Goal: Task Accomplishment & Management: Manage account settings

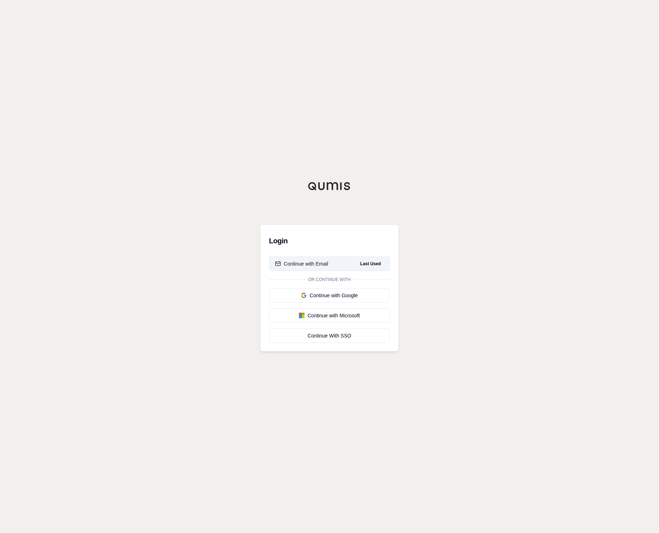
click at [303, 260] on div "Continue with Email" at bounding box center [301, 263] width 53 height 7
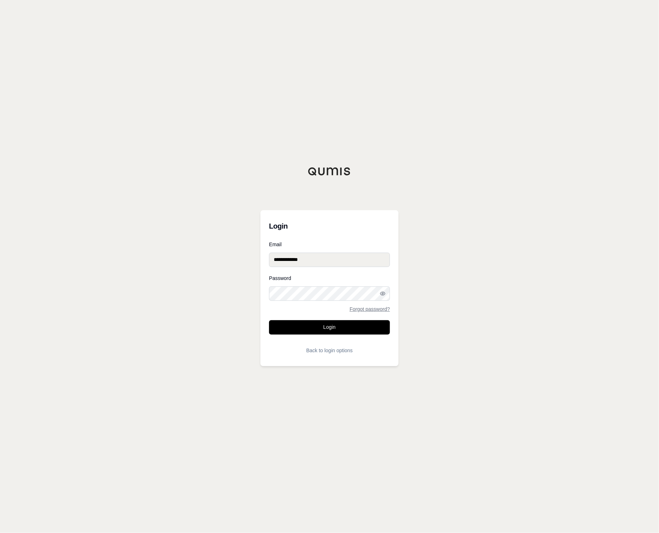
click at [308, 325] on button "Login" at bounding box center [329, 327] width 121 height 14
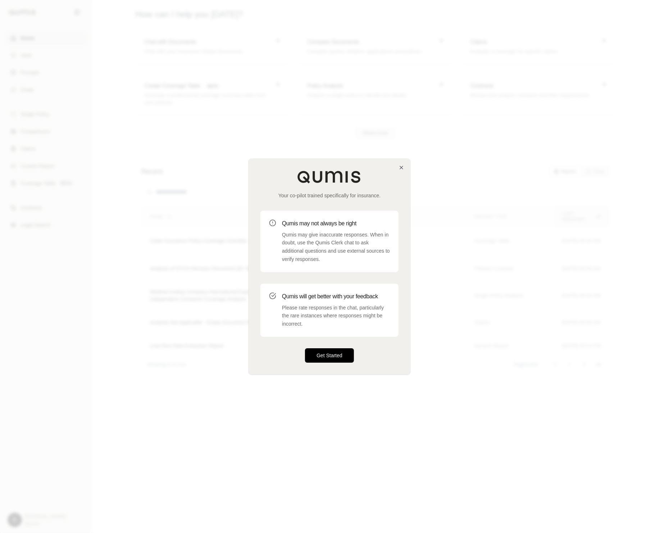
click at [321, 358] on button "Get Started" at bounding box center [329, 356] width 49 height 14
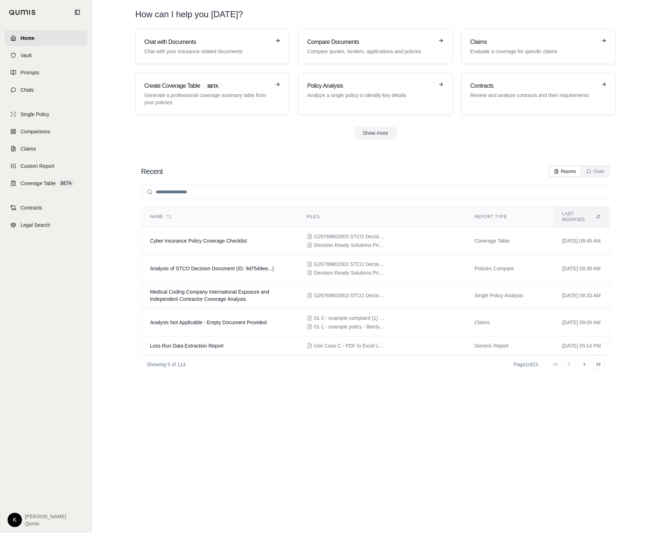
click at [19, 518] on html "Home Vault Prompts Chats Single Policy Comparisons Claims Custom Report Coverag…" at bounding box center [329, 266] width 659 height 533
click at [41, 468] on link "Site Admin Portal" at bounding box center [31, 467] width 59 height 12
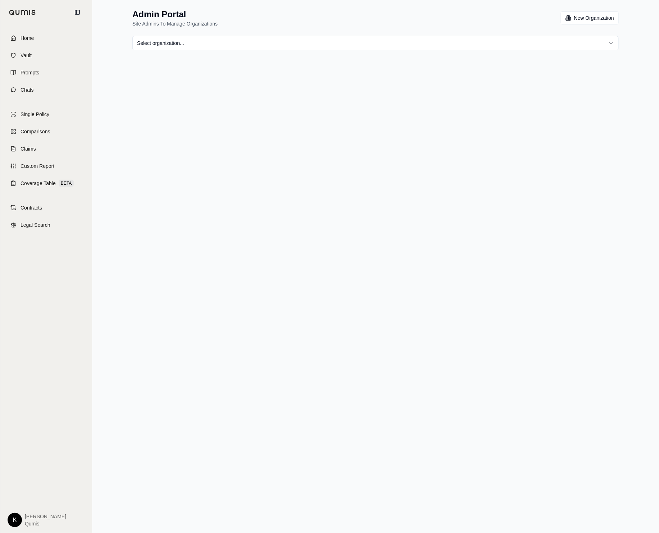
click at [208, 42] on html "Home Vault Prompts Chats Single Policy Comparisons Claims Custom Report Coverag…" at bounding box center [329, 266] width 659 height 533
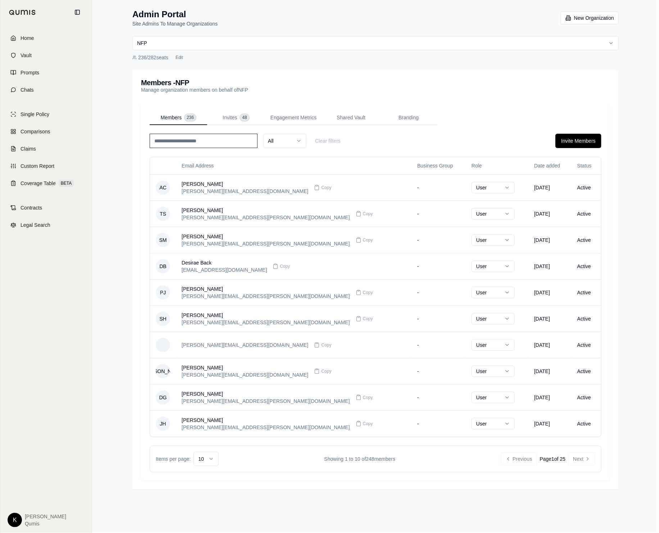
click at [202, 41] on html "Home Vault Prompts Chats Single Policy Comparisons Claims Custom Report Coverag…" at bounding box center [329, 266] width 659 height 533
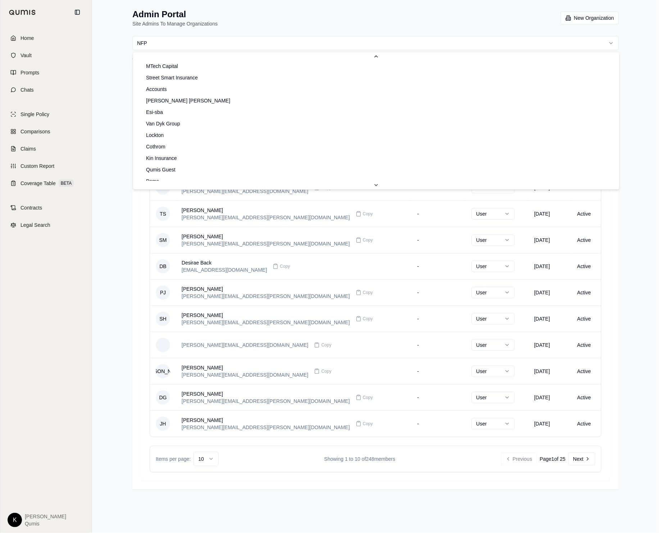
scroll to position [292, 0]
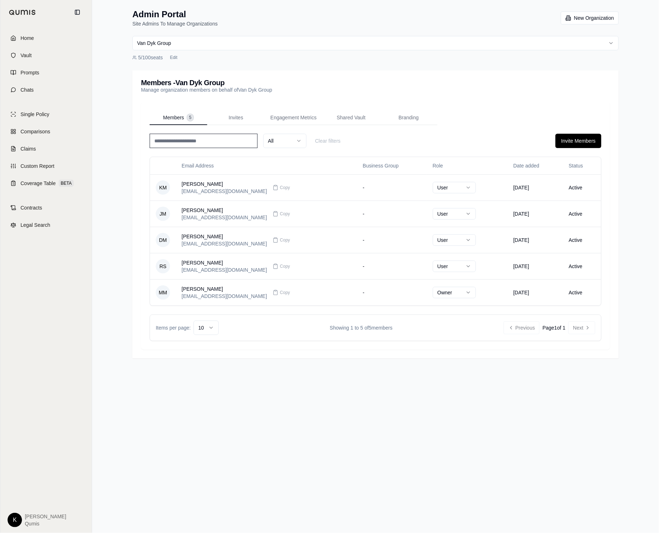
click at [241, 41] on html "Home Vault Prompts Chats Single Policy Comparisons Claims Custom Report Coverag…" at bounding box center [329, 266] width 659 height 533
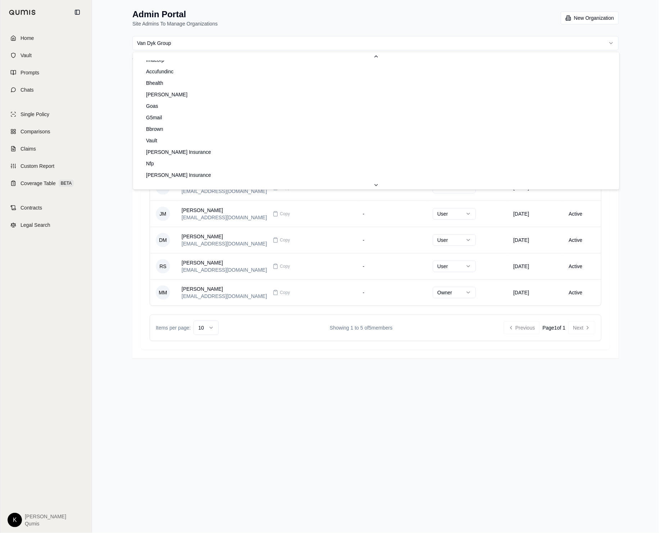
scroll to position [495, 0]
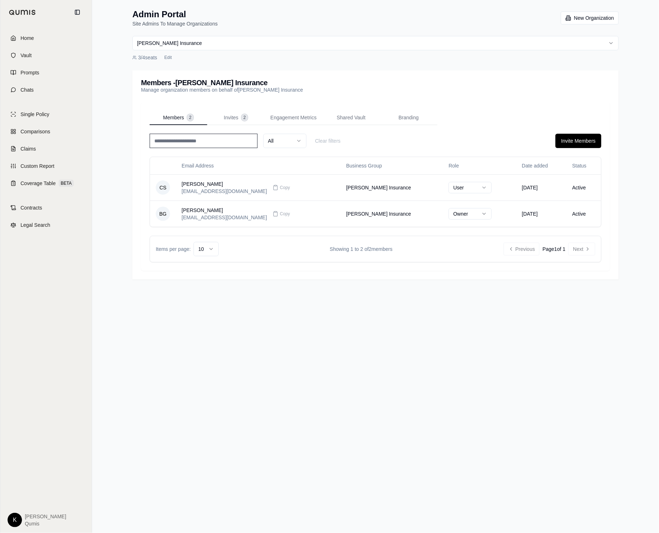
click at [212, 40] on html "Home Vault Prompts Chats Single Policy Comparisons Claims Custom Report Coverag…" at bounding box center [329, 266] width 659 height 533
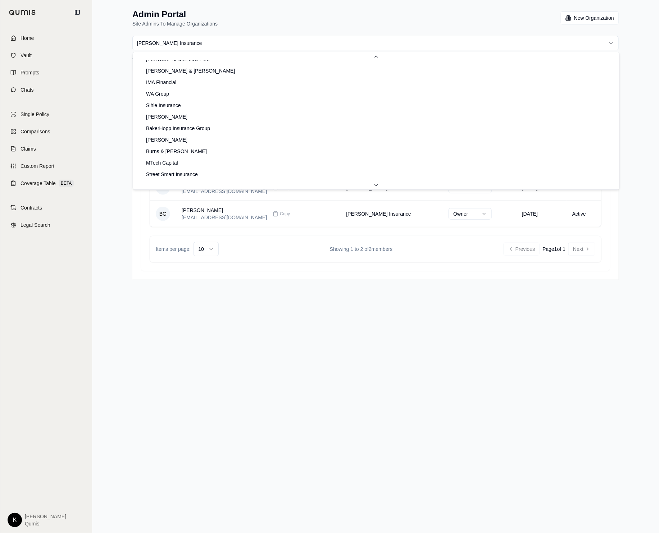
scroll to position [181, 0]
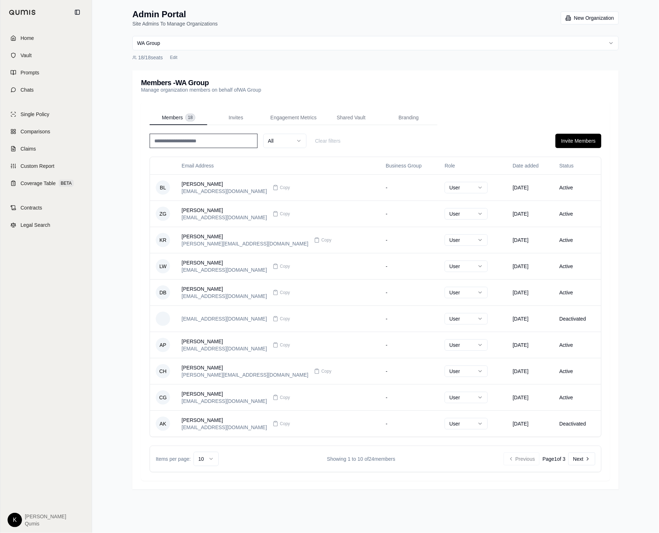
click at [260, 38] on html "Home Vault Prompts Chats Single Policy Comparisons Claims Custom Report Coverag…" at bounding box center [329, 266] width 659 height 533
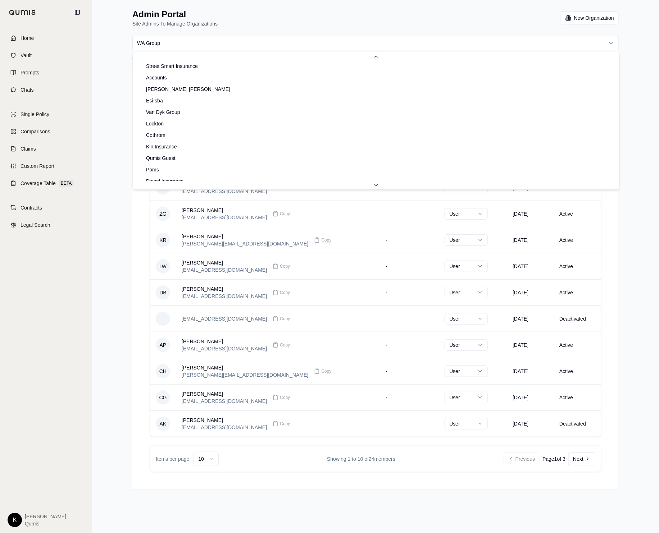
scroll to position [302, 0]
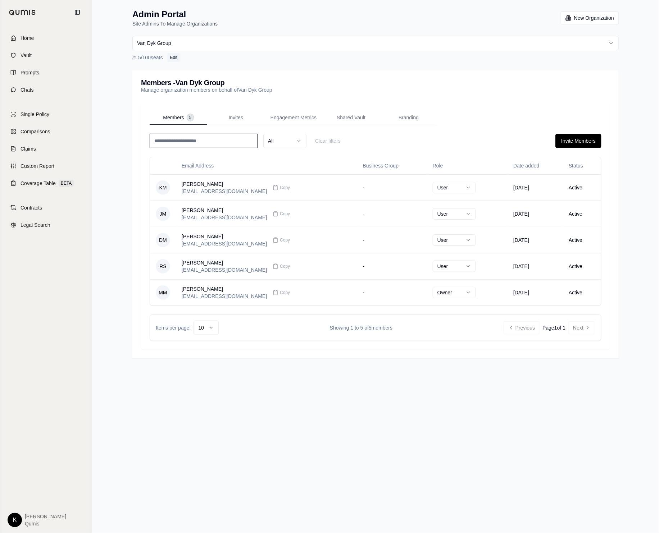
click at [172, 58] on button "Edit" at bounding box center [173, 57] width 13 height 9
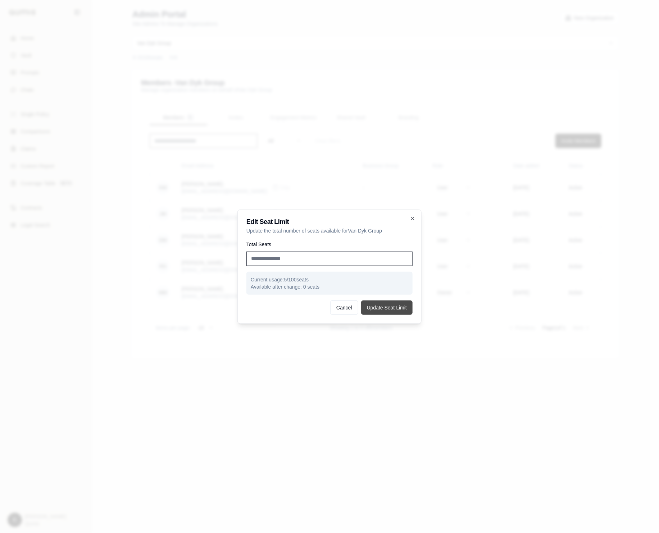
type input "*"
click at [388, 311] on button "Update Seat Limit" at bounding box center [386, 308] width 51 height 14
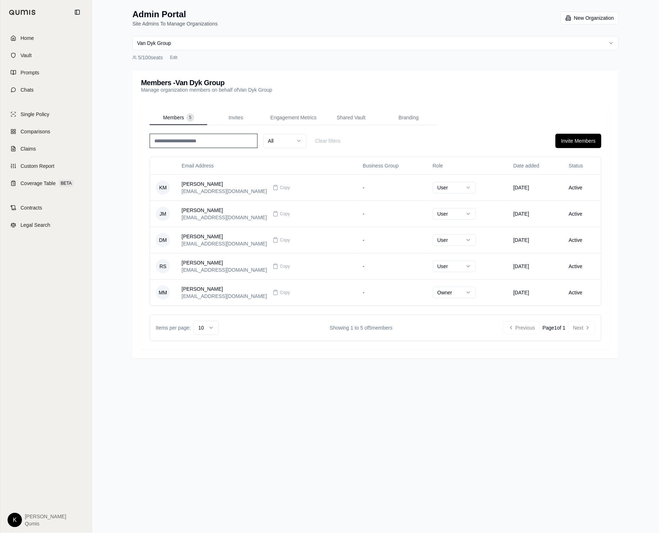
click at [239, 56] on div "5 / 100 seats Edit" at bounding box center [375, 57] width 486 height 9
click at [242, 46] on html "Home Vault Prompts Chats Single Policy Comparisons Claims Custom Report Coverag…" at bounding box center [329, 266] width 659 height 533
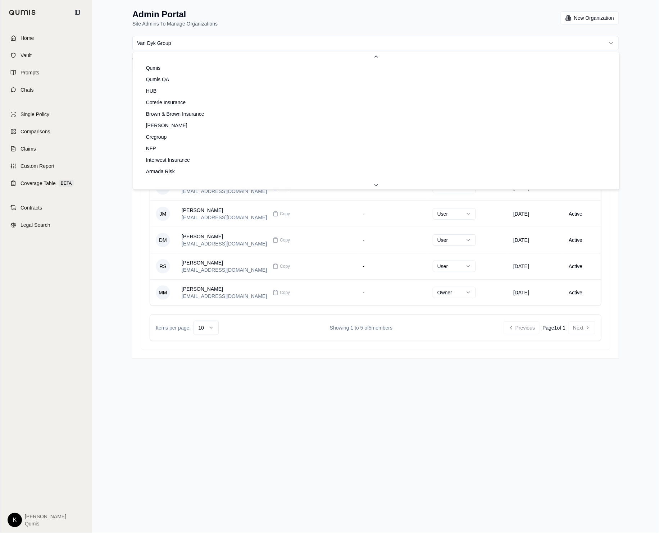
scroll to position [238, 0]
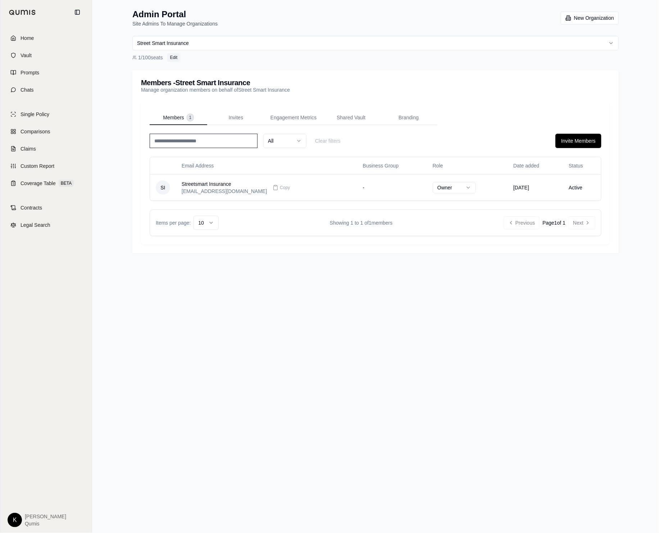
click at [177, 56] on button "Edit" at bounding box center [173, 57] width 13 height 9
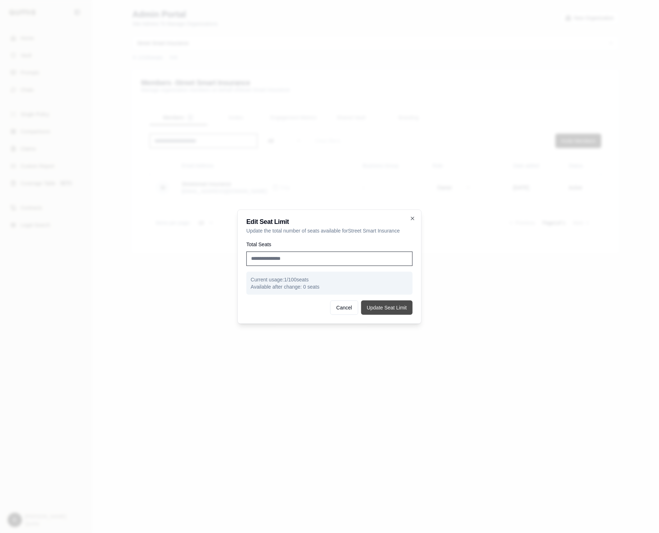
type input "*"
click at [387, 310] on button "Update Seat Limit" at bounding box center [386, 308] width 51 height 14
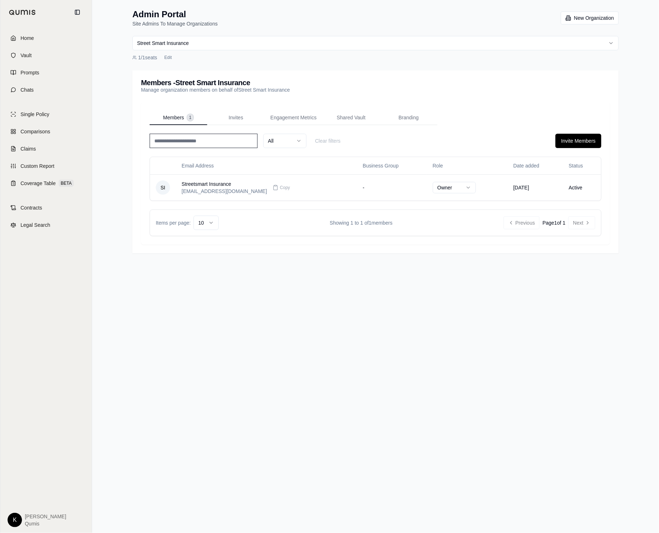
click at [172, 42] on html "Home Vault Prompts Chats Single Policy Comparisons Claims Custom Report Coverag…" at bounding box center [329, 266] width 659 height 533
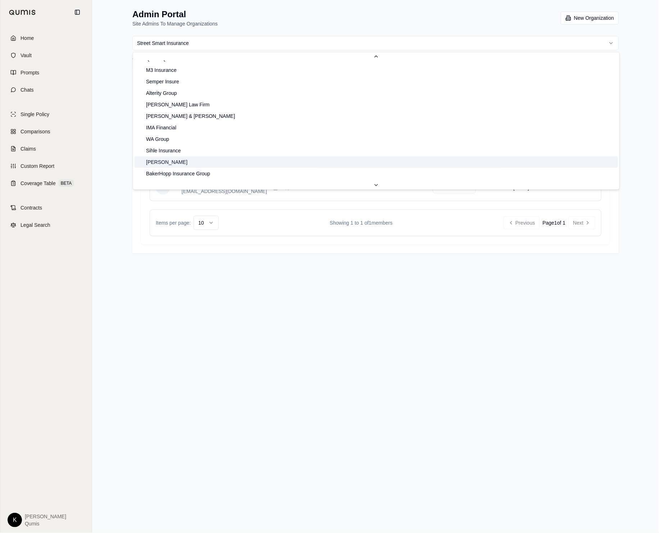
scroll to position [137, 0]
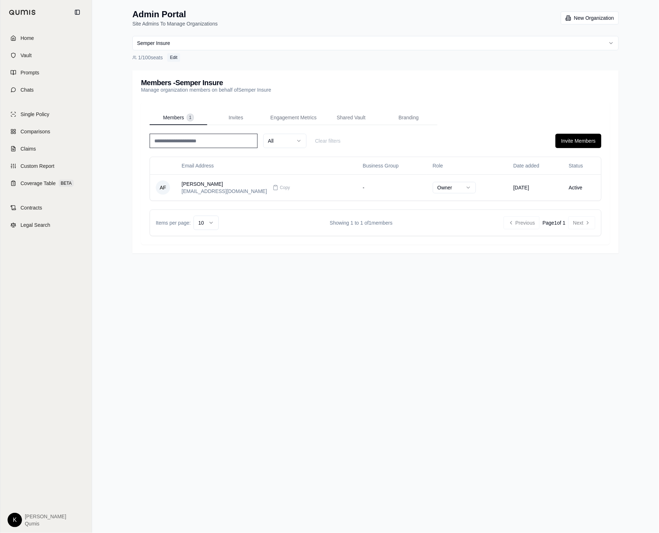
click at [171, 57] on button "Edit" at bounding box center [173, 57] width 13 height 9
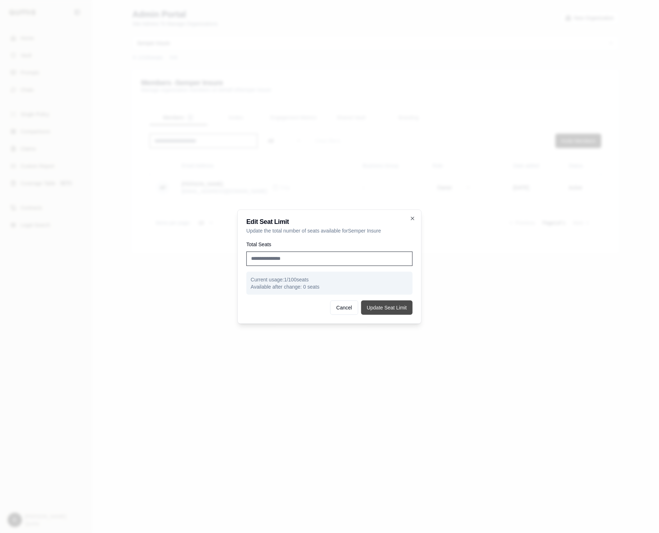
type input "*"
click at [399, 310] on button "Update Seat Limit" at bounding box center [386, 308] width 51 height 14
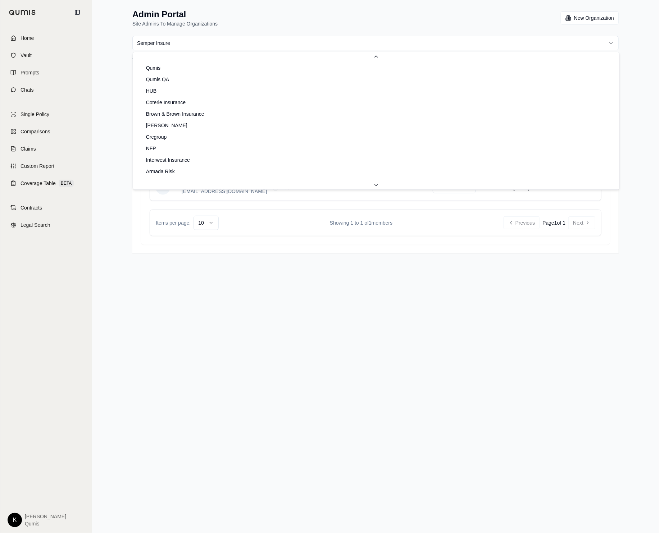
click at [200, 45] on html "Home Vault Prompts Chats Single Policy Comparisons Claims Custom Report Coverag…" at bounding box center [329, 266] width 659 height 533
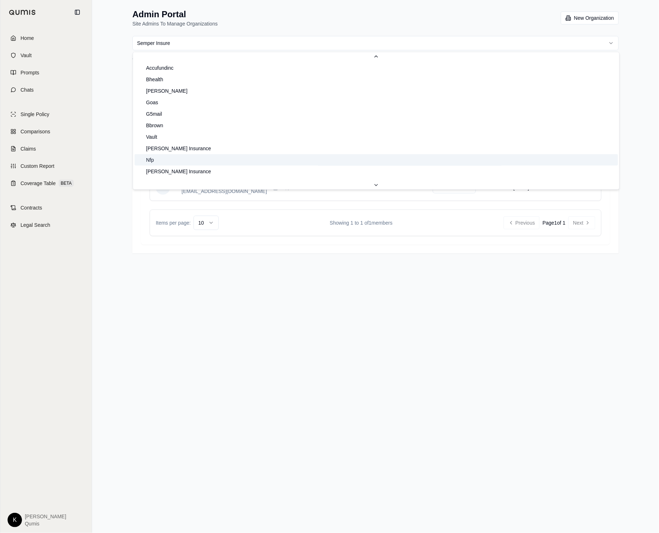
scroll to position [495, 0]
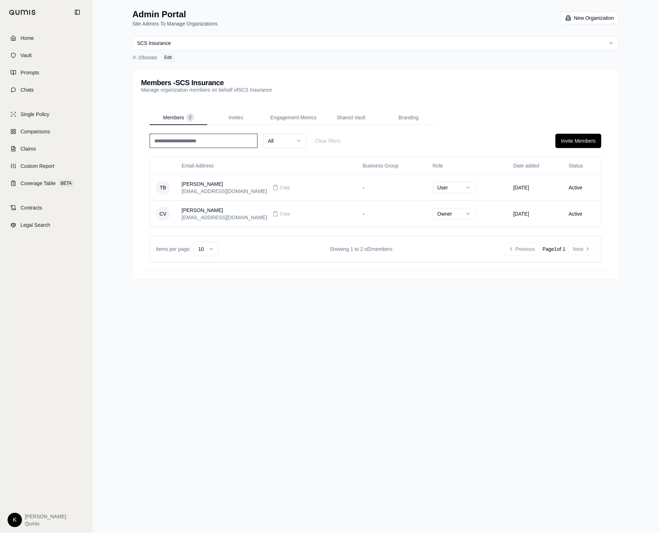
click at [169, 57] on button "Edit" at bounding box center [167, 57] width 13 height 9
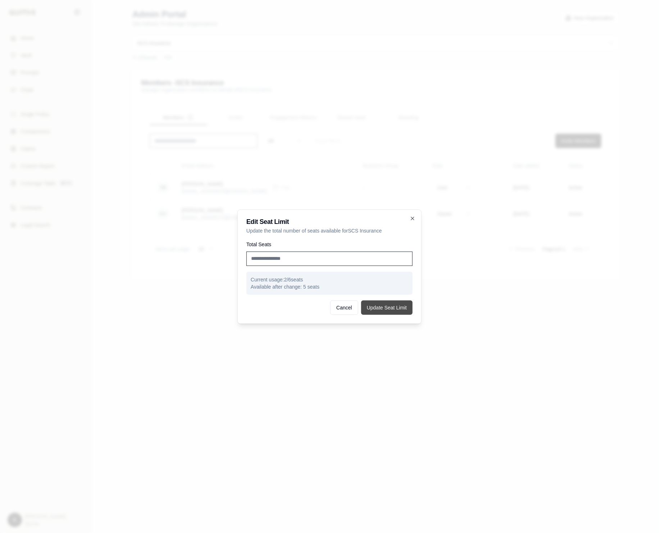
type input "*"
click at [402, 307] on button "Update Seat Limit" at bounding box center [386, 308] width 51 height 14
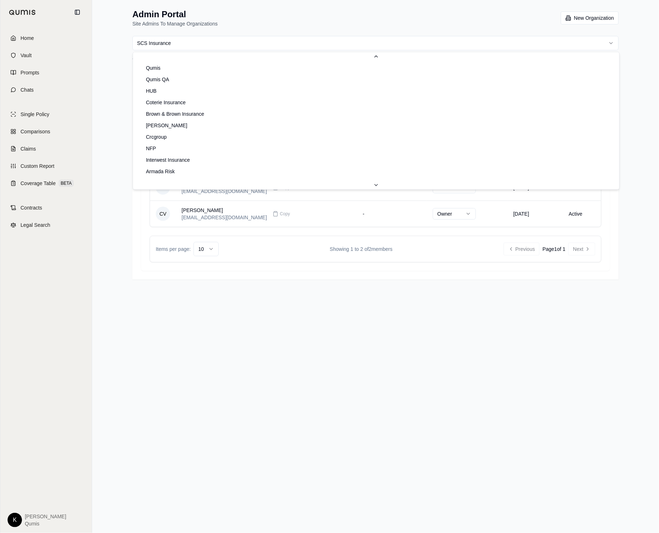
click at [212, 43] on html "Home Vault Prompts Chats Single Policy Comparisons Claims Custom Report Coverag…" at bounding box center [329, 266] width 659 height 533
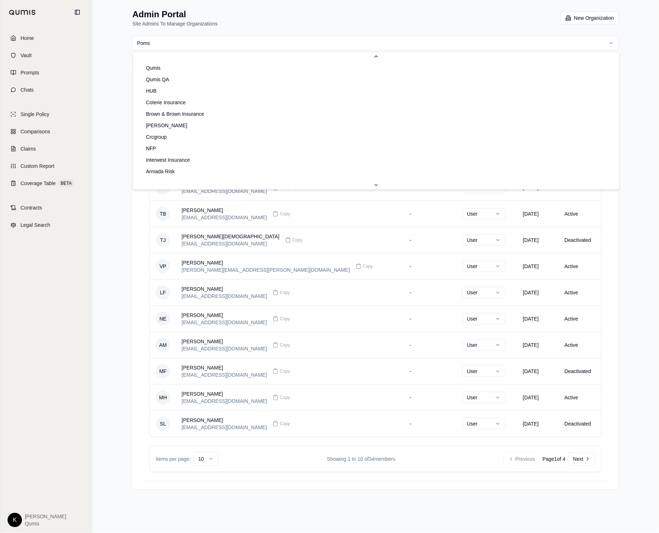
click at [310, 42] on html "Home Vault Prompts Chats Single Policy Comparisons Claims Custom Report Coverag…" at bounding box center [329, 266] width 659 height 533
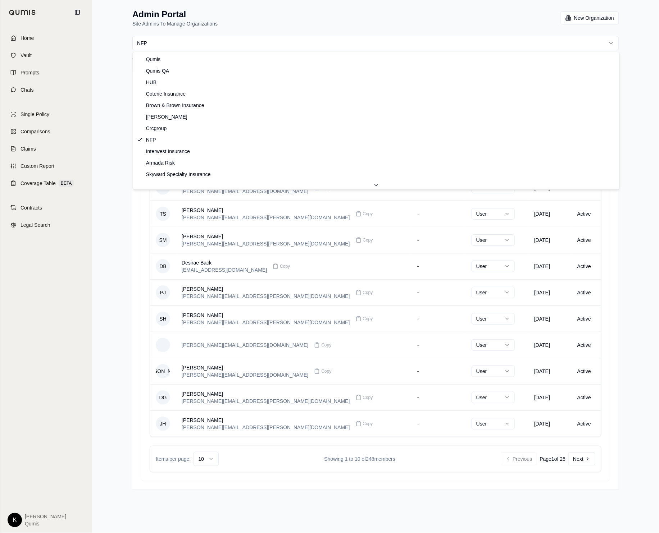
click at [276, 36] on html "Home Vault Prompts Chats Single Policy Comparisons Claims Custom Report Coverag…" at bounding box center [329, 266] width 659 height 533
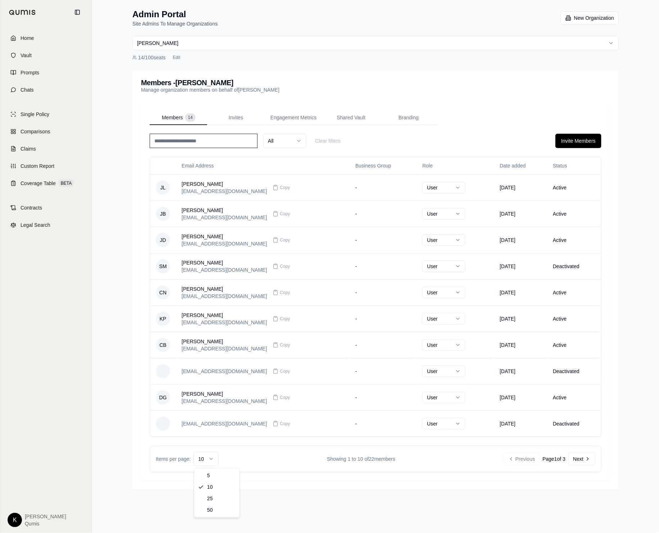
click at [202, 458] on html "Home Vault Prompts Chats Single Policy Comparisons Claims Custom Report Coverag…" at bounding box center [329, 266] width 659 height 533
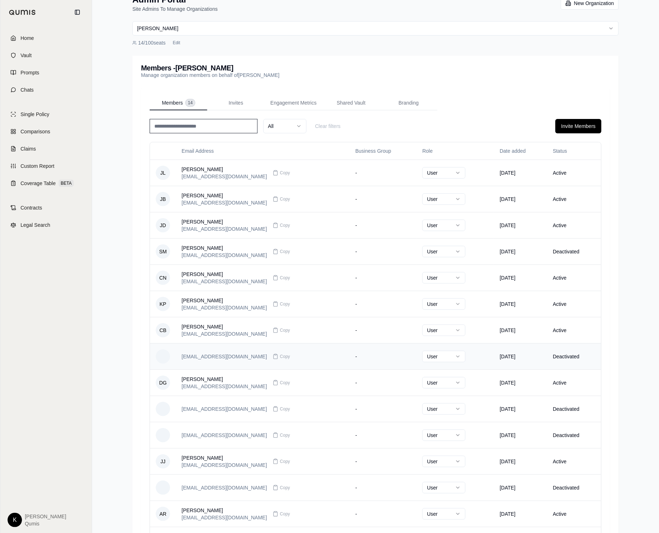
scroll to position [0, 0]
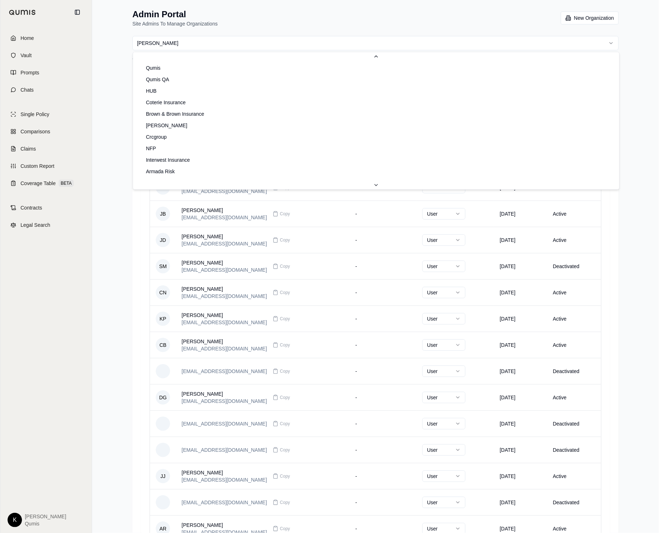
click at [213, 38] on html "Home Vault Prompts Chats Single Policy Comparisons Claims Custom Report Coverag…" at bounding box center [329, 407] width 659 height 814
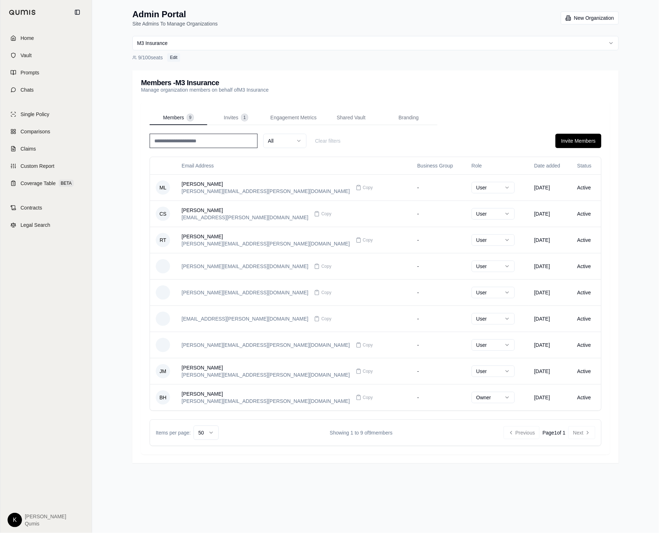
click at [173, 58] on button "Edit" at bounding box center [173, 57] width 13 height 9
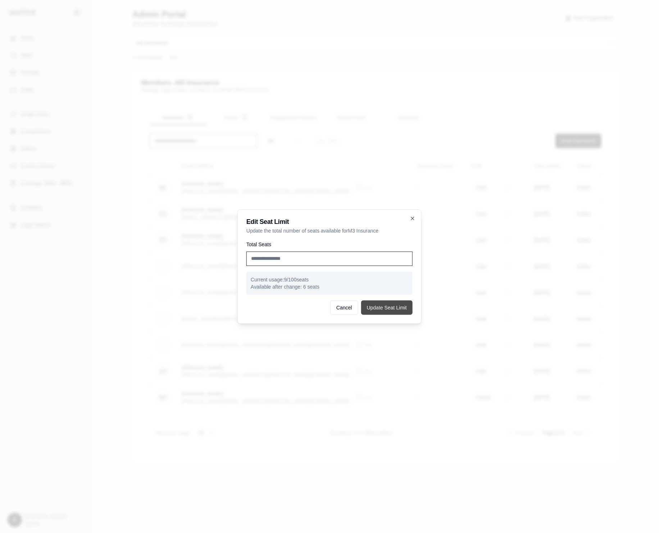
type input "**"
click at [399, 310] on button "Update Seat Limit" at bounding box center [386, 308] width 51 height 14
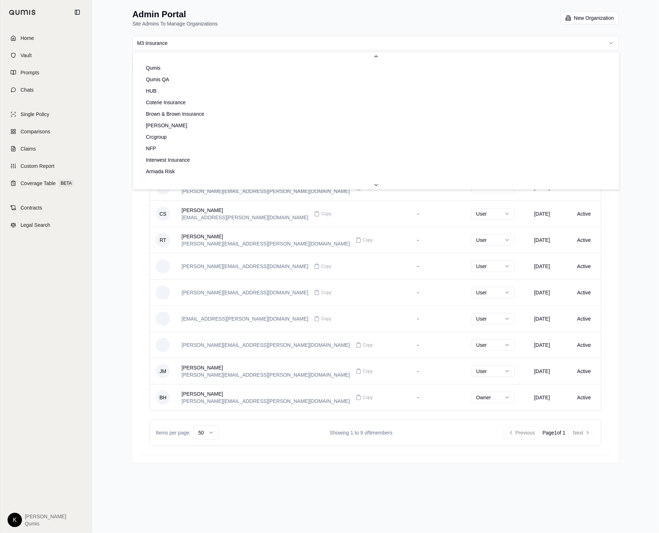
click at [208, 39] on html "Home Vault Prompts Chats Single Policy Comparisons Claims Custom Report Coverag…" at bounding box center [329, 266] width 659 height 533
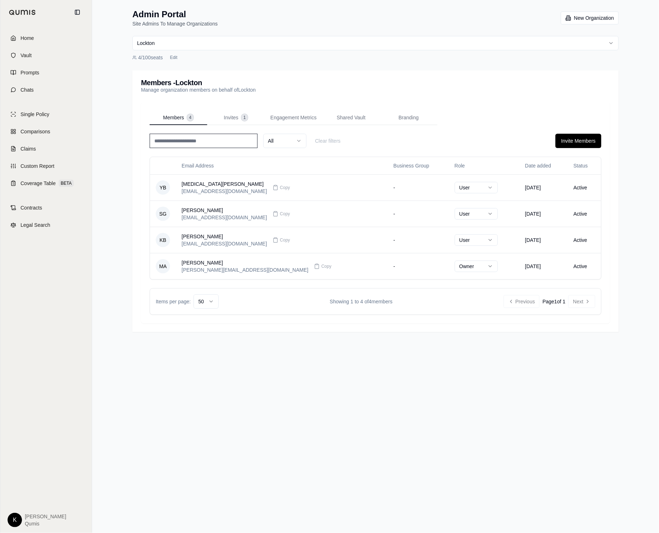
click at [163, 42] on html "Home Vault Prompts Chats Single Policy Comparisons Claims Custom Report Coverag…" at bounding box center [329, 266] width 659 height 533
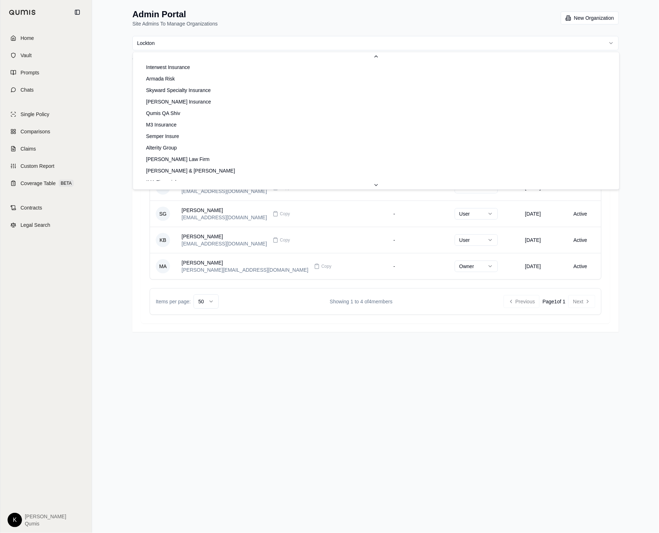
scroll to position [91, 0]
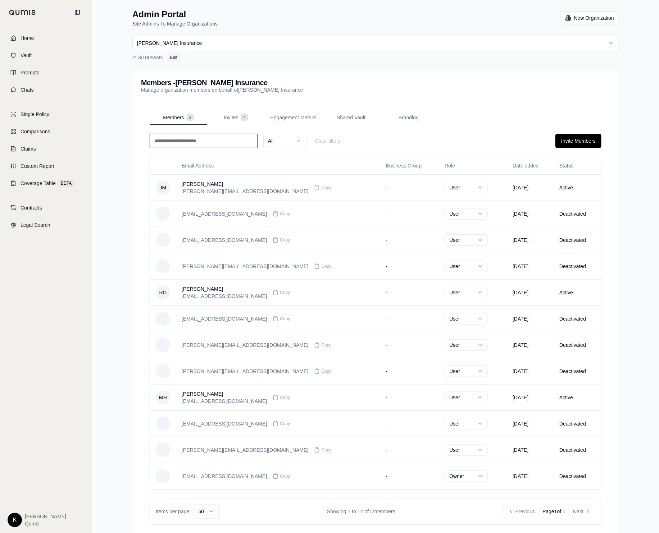
click at [175, 60] on button "Edit" at bounding box center [173, 57] width 13 height 9
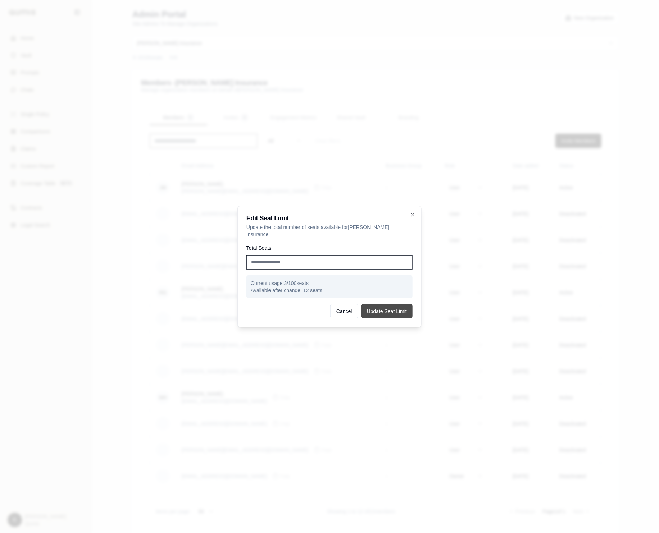
type input "**"
click at [406, 309] on button "Update Seat Limit" at bounding box center [386, 311] width 51 height 14
click at [399, 313] on button "Update Seat Limit" at bounding box center [386, 311] width 51 height 14
click at [379, 306] on button "Update Seat Limit" at bounding box center [386, 311] width 51 height 14
click at [414, 218] on icon "button" at bounding box center [413, 215] width 6 height 6
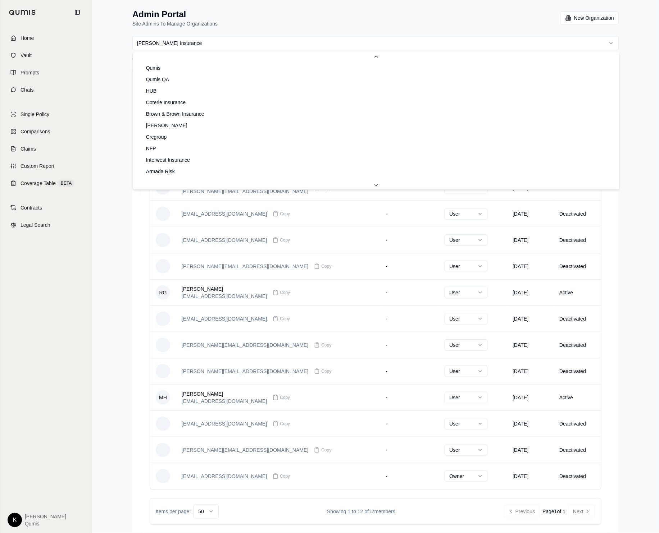
click at [187, 41] on html "Home Vault Prompts Chats Single Policy Comparisons Claims Custom Report Coverag…" at bounding box center [329, 275] width 659 height 551
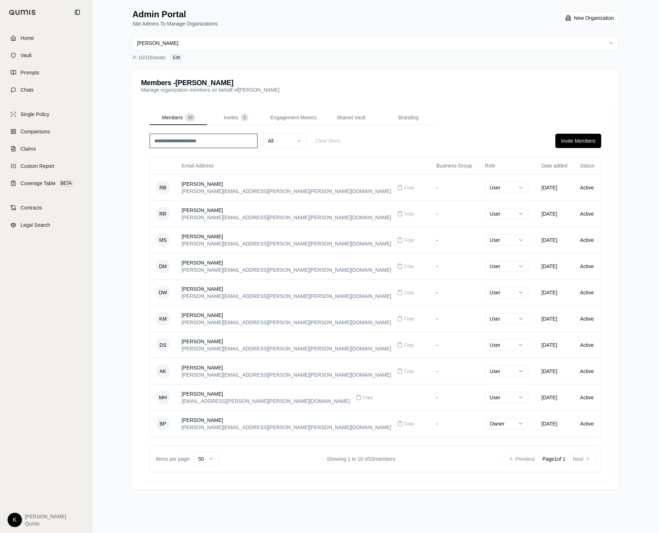
click at [179, 57] on button "Edit" at bounding box center [176, 57] width 13 height 9
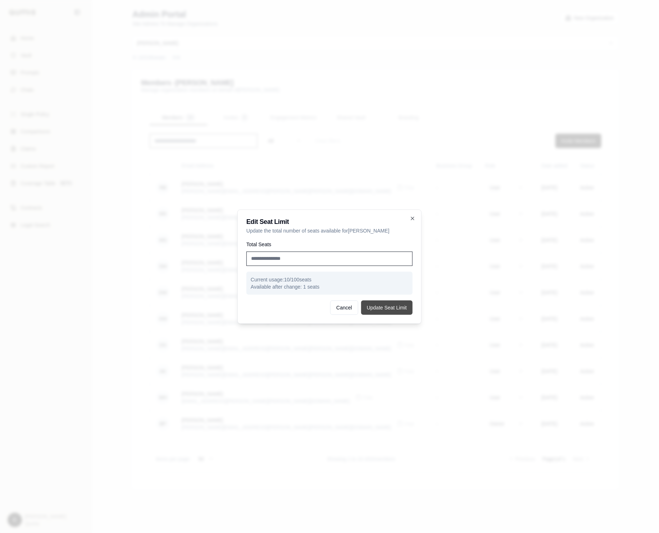
type input "**"
click at [404, 314] on button "Update Seat Limit" at bounding box center [386, 308] width 51 height 14
click at [411, 220] on icon "button" at bounding box center [413, 219] width 6 height 6
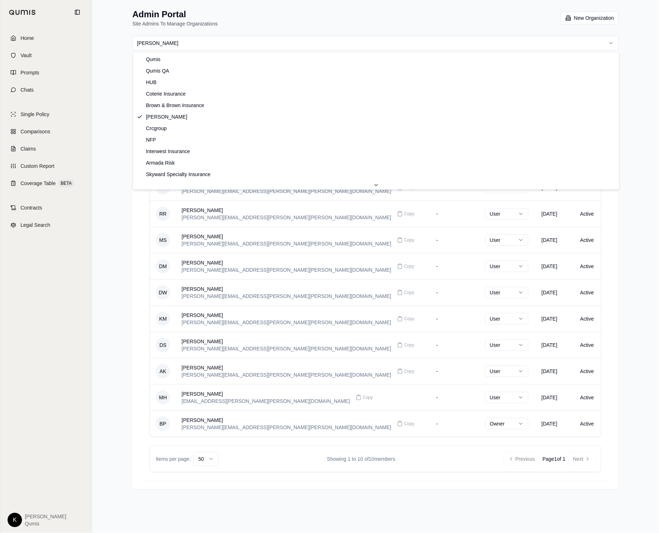
click at [159, 41] on html "Home Vault Prompts Chats Single Policy Comparisons Claims Custom Report Coverag…" at bounding box center [329, 266] width 659 height 533
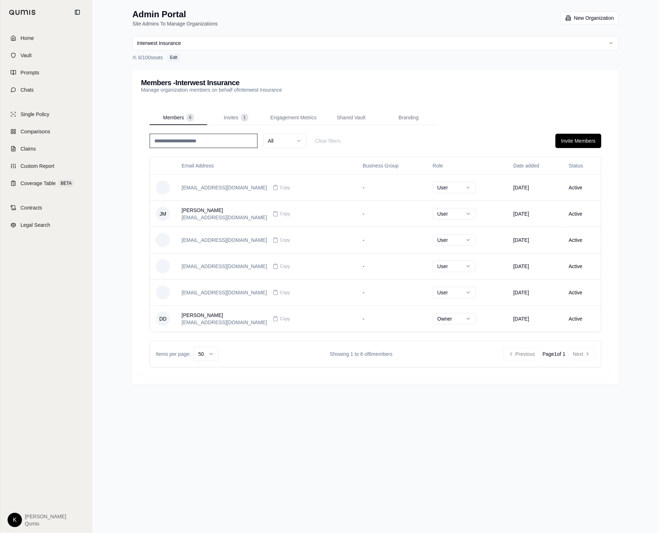
click at [174, 55] on button "Edit" at bounding box center [173, 57] width 13 height 9
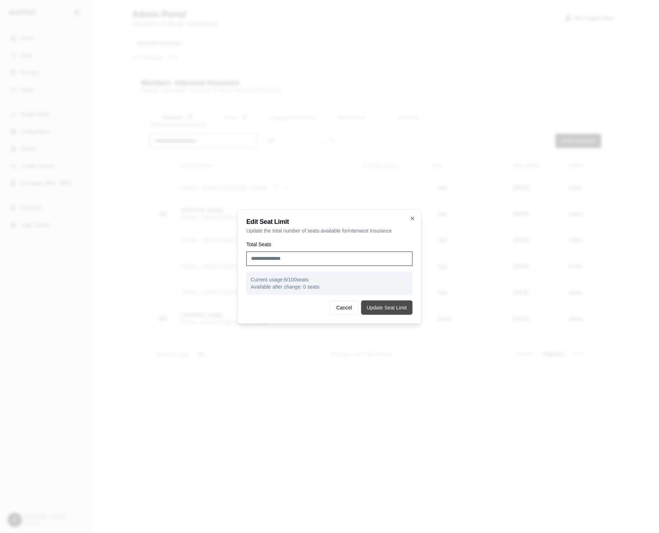
type input "*"
click at [383, 313] on button "Update Seat Limit" at bounding box center [386, 308] width 51 height 14
click at [375, 307] on button "Update Seat Limit" at bounding box center [386, 308] width 51 height 14
click at [412, 219] on icon "button" at bounding box center [412, 218] width 3 height 3
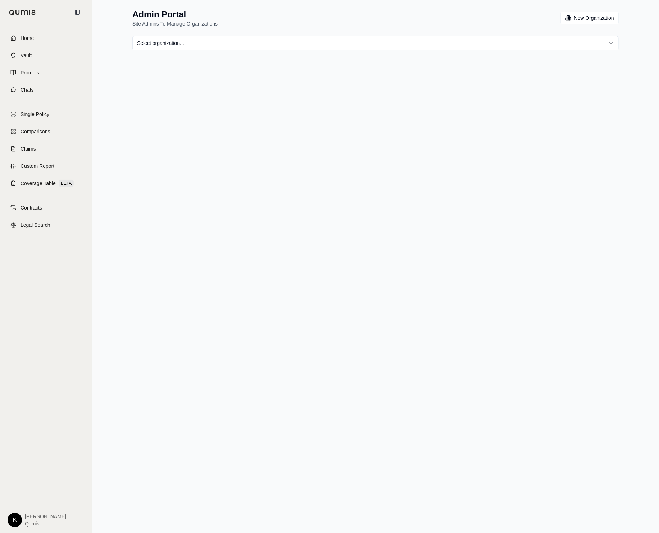
click at [182, 44] on html "Home Vault Prompts Chats Single Policy Comparisons Claims Custom Report Coverag…" at bounding box center [329, 266] width 659 height 533
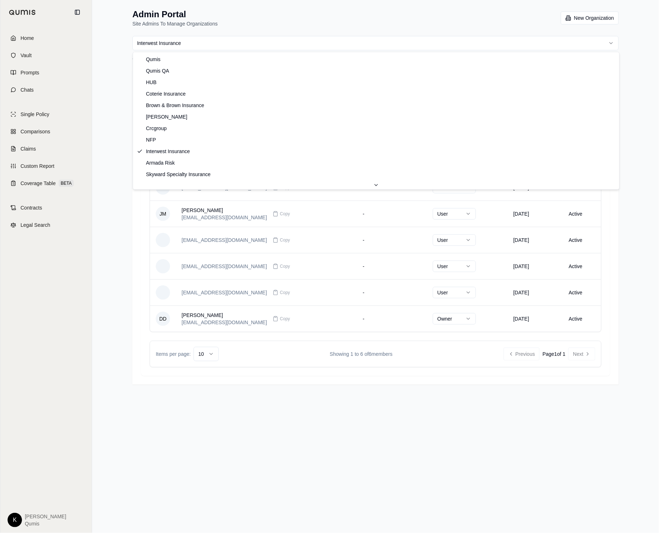
click at [256, 48] on html "Home Vault Prompts Chats Single Policy Comparisons Claims Custom Report Coverag…" at bounding box center [329, 266] width 659 height 533
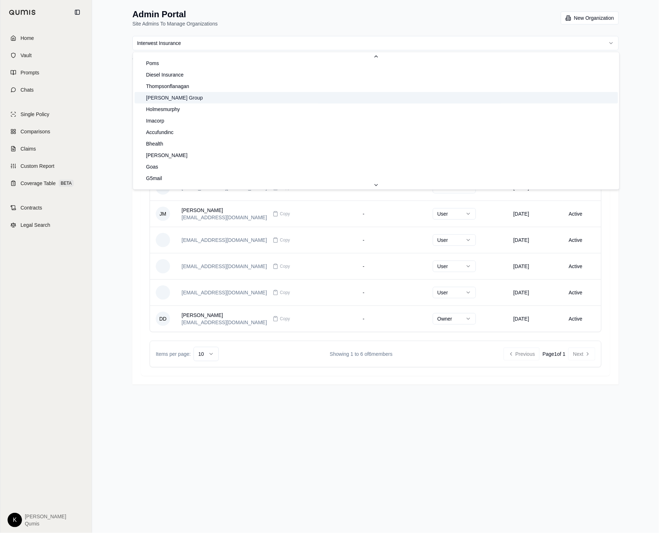
scroll to position [407, 0]
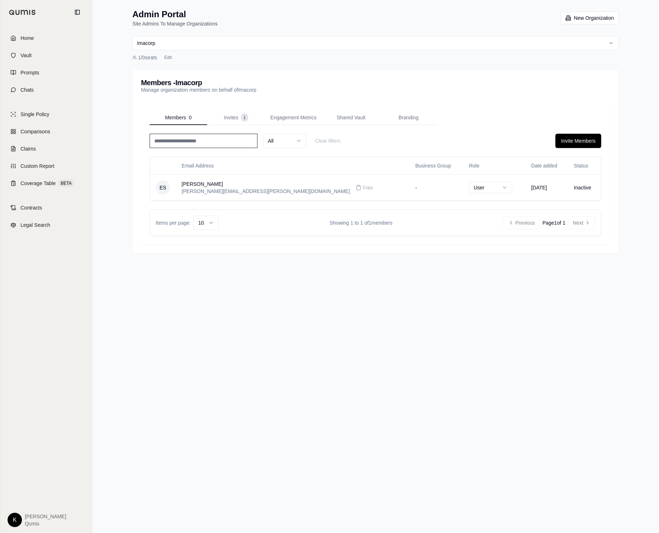
click at [299, 45] on html "Home Vault Prompts Chats Single Policy Comparisons Claims Custom Report Coverag…" at bounding box center [329, 266] width 659 height 533
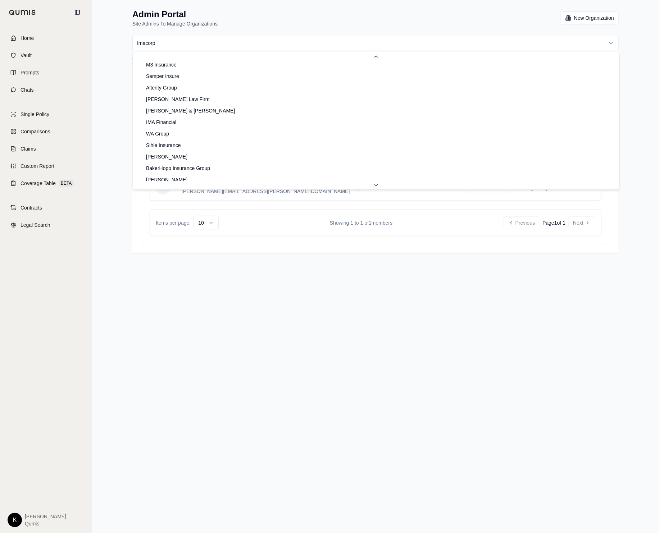
scroll to position [167, 0]
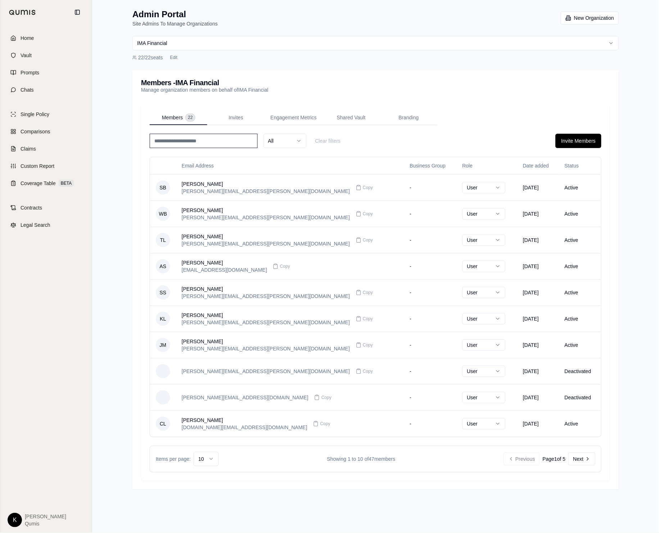
click at [277, 49] on html "Home Vault Prompts Chats Single Policy Comparisons Claims Custom Report Coverag…" at bounding box center [329, 266] width 659 height 533
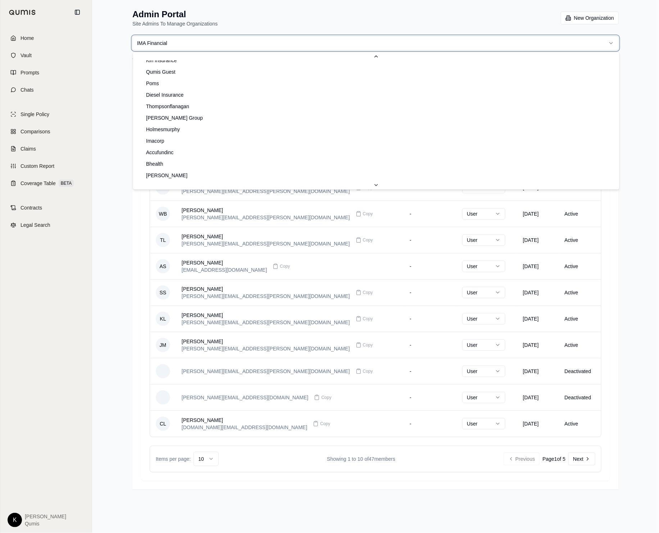
scroll to position [0, 0]
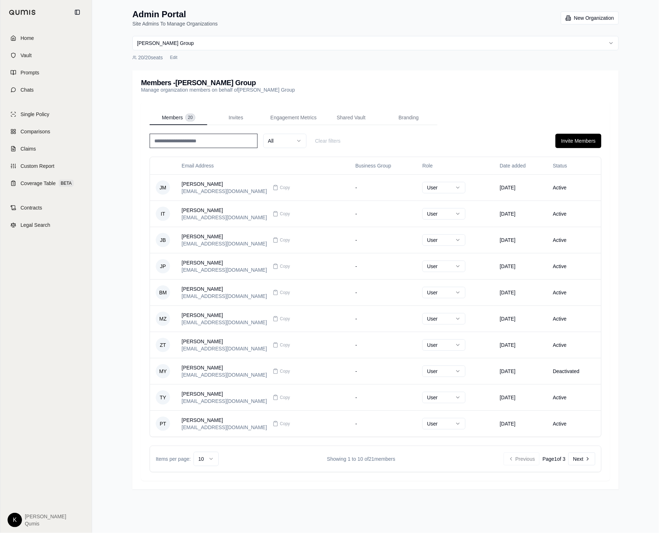
click at [184, 43] on html "Home Vault Prompts Chats Single Policy Comparisons Claims Custom Report Coverag…" at bounding box center [329, 266] width 659 height 533
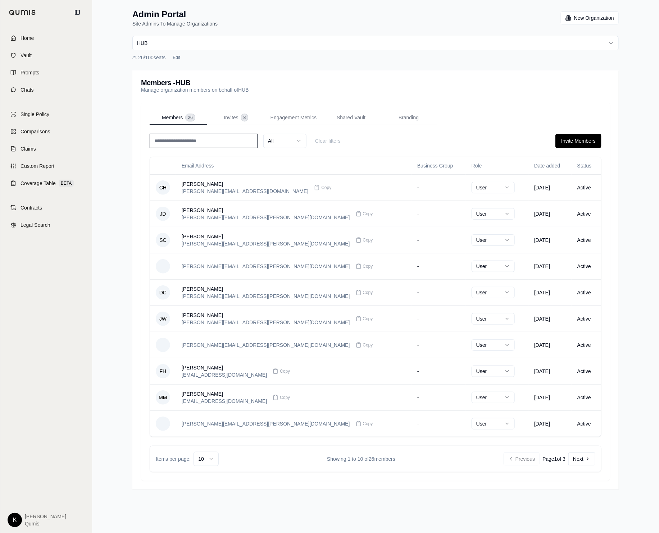
click at [199, 40] on html "Home Vault Prompts Chats Single Policy Comparisons Claims Custom Report Coverag…" at bounding box center [329, 266] width 659 height 533
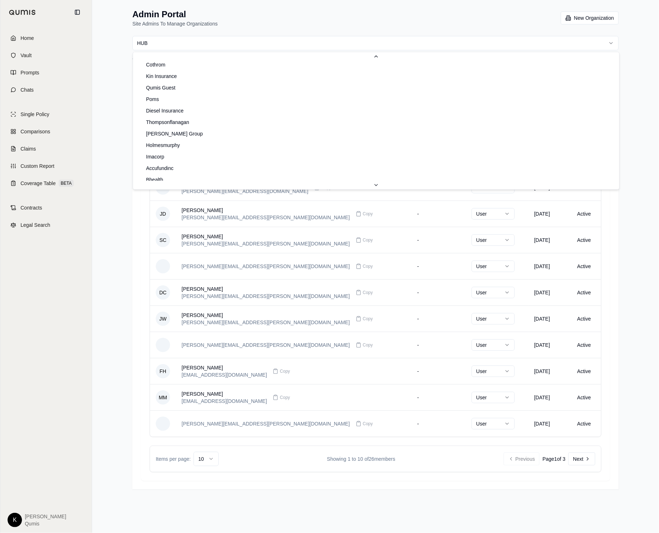
scroll to position [378, 0]
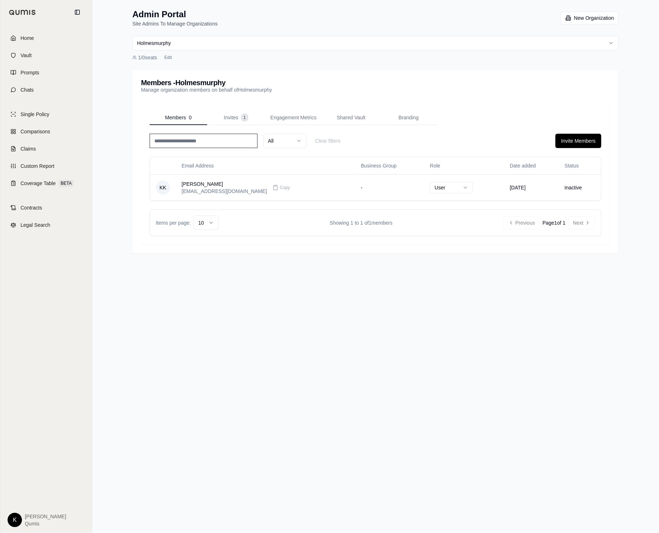
click at [232, 46] on html "Home Vault Prompts Chats Single Policy Comparisons Claims Custom Report Coverag…" at bounding box center [329, 266] width 659 height 533
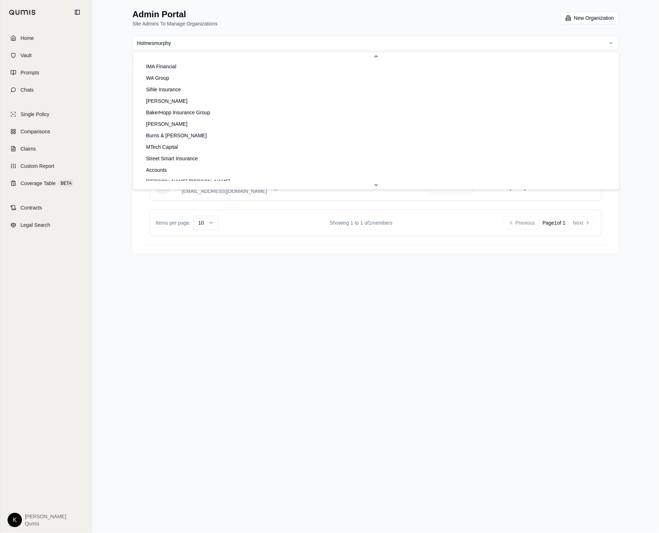
scroll to position [207, 0]
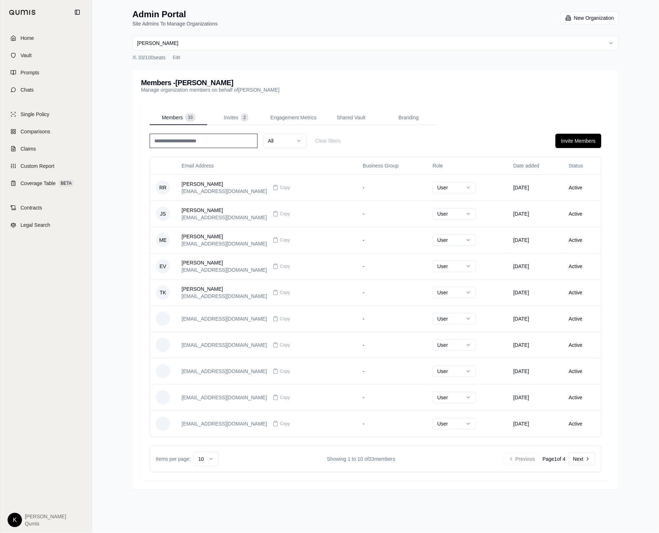
click at [247, 47] on html "Home Vault Prompts Chats Single Policy Comparisons Claims Custom Report Coverag…" at bounding box center [329, 266] width 659 height 533
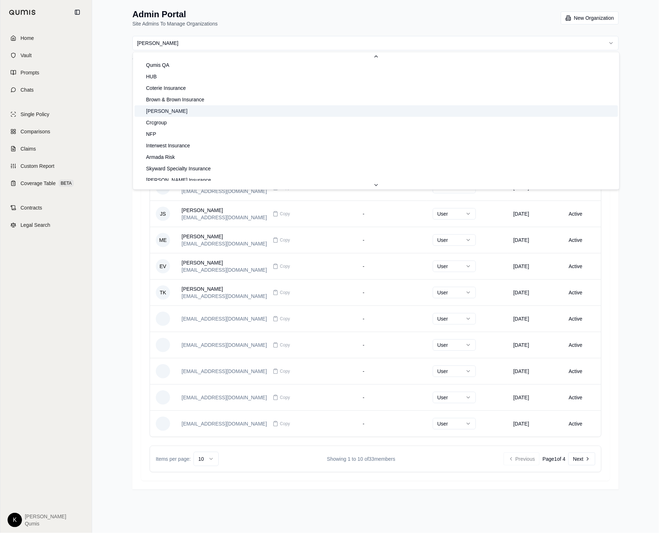
scroll to position [12, 0]
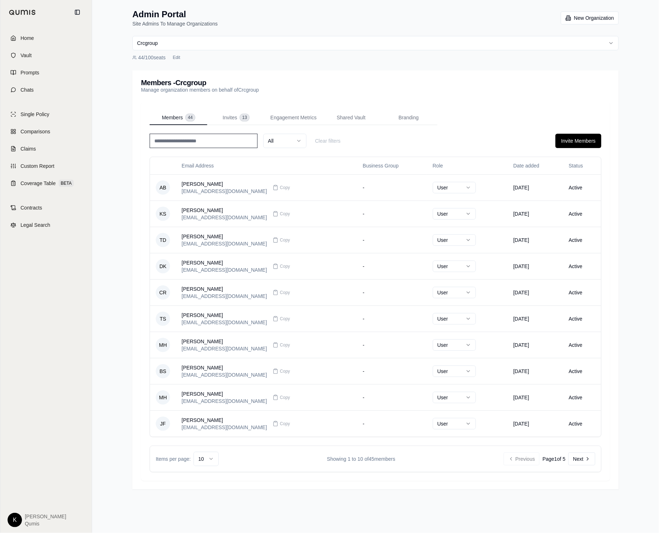
click at [199, 43] on html "Home Vault Prompts Chats Single Policy Comparisons Claims Custom Report Coverag…" at bounding box center [329, 266] width 659 height 533
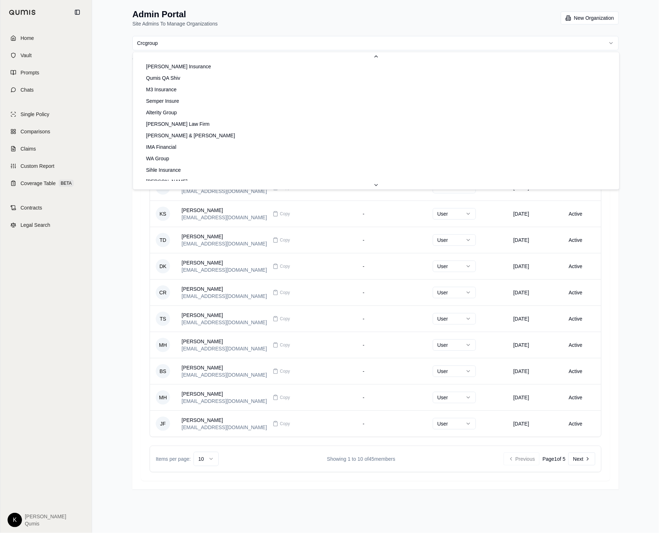
scroll to position [132, 0]
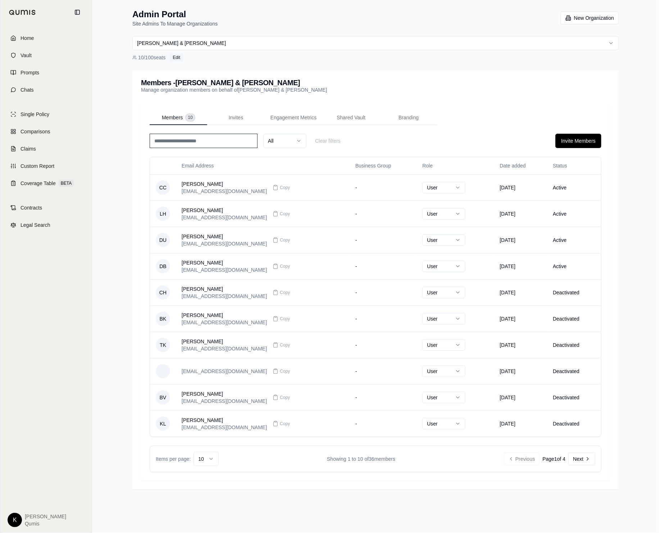
click at [175, 57] on button "Edit" at bounding box center [176, 57] width 13 height 9
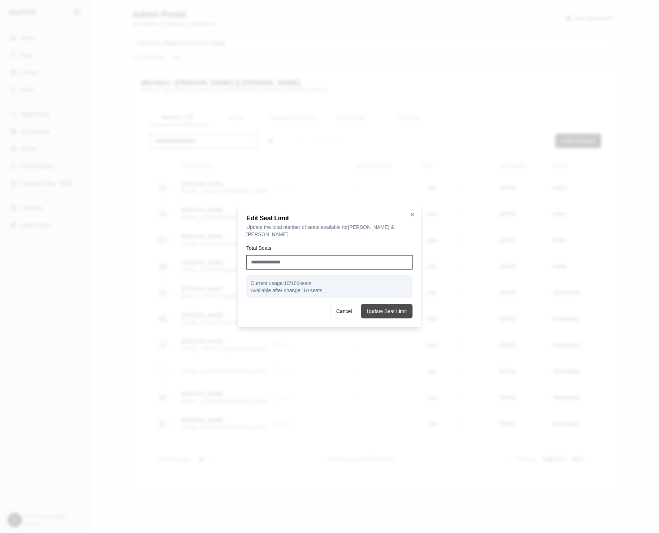
type input "**"
click at [397, 309] on button "Update Seat Limit" at bounding box center [386, 311] width 51 height 14
click at [411, 218] on icon "button" at bounding box center [413, 215] width 6 height 6
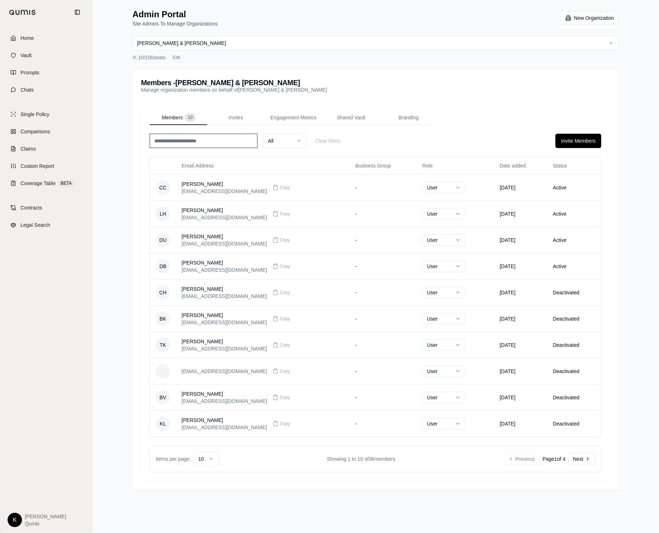
click at [170, 48] on html "Home Vault Prompts Chats Single Policy Comparisons Claims Custom Report Coverag…" at bounding box center [329, 266] width 659 height 533
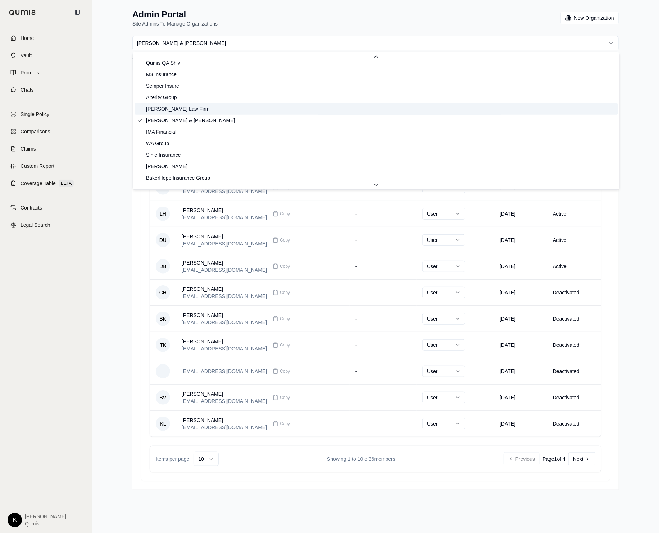
scroll to position [145, 0]
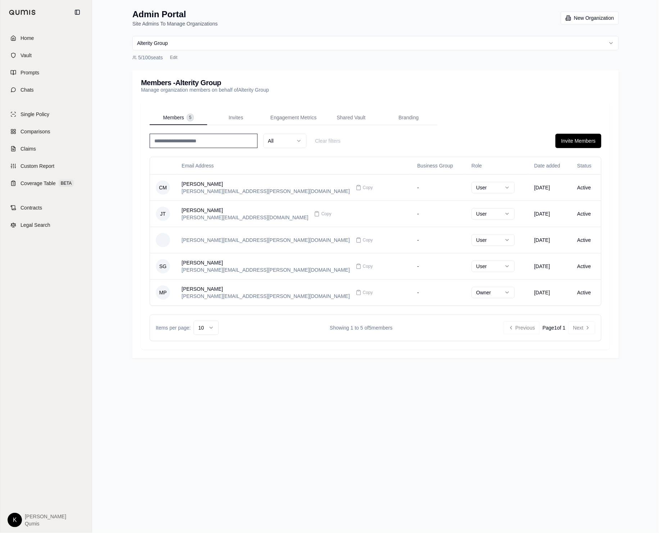
click at [230, 44] on html "Home Vault Prompts Chats Single Policy Comparisons Claims Custom Report Coverag…" at bounding box center [329, 266] width 659 height 533
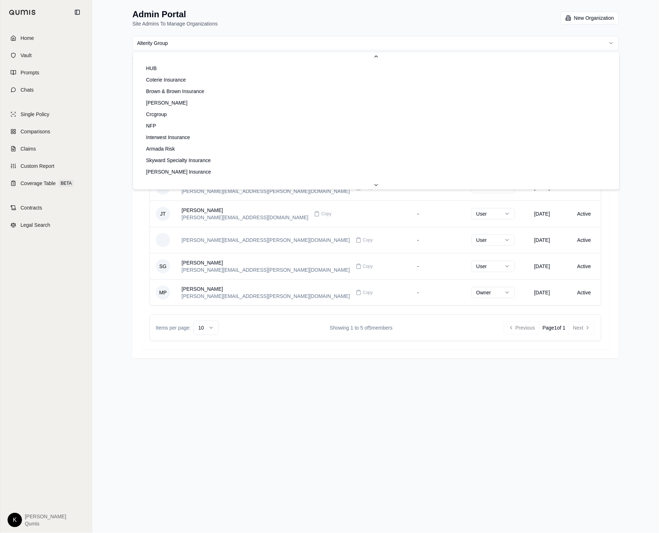
scroll to position [23, 0]
